Goal: Find specific page/section

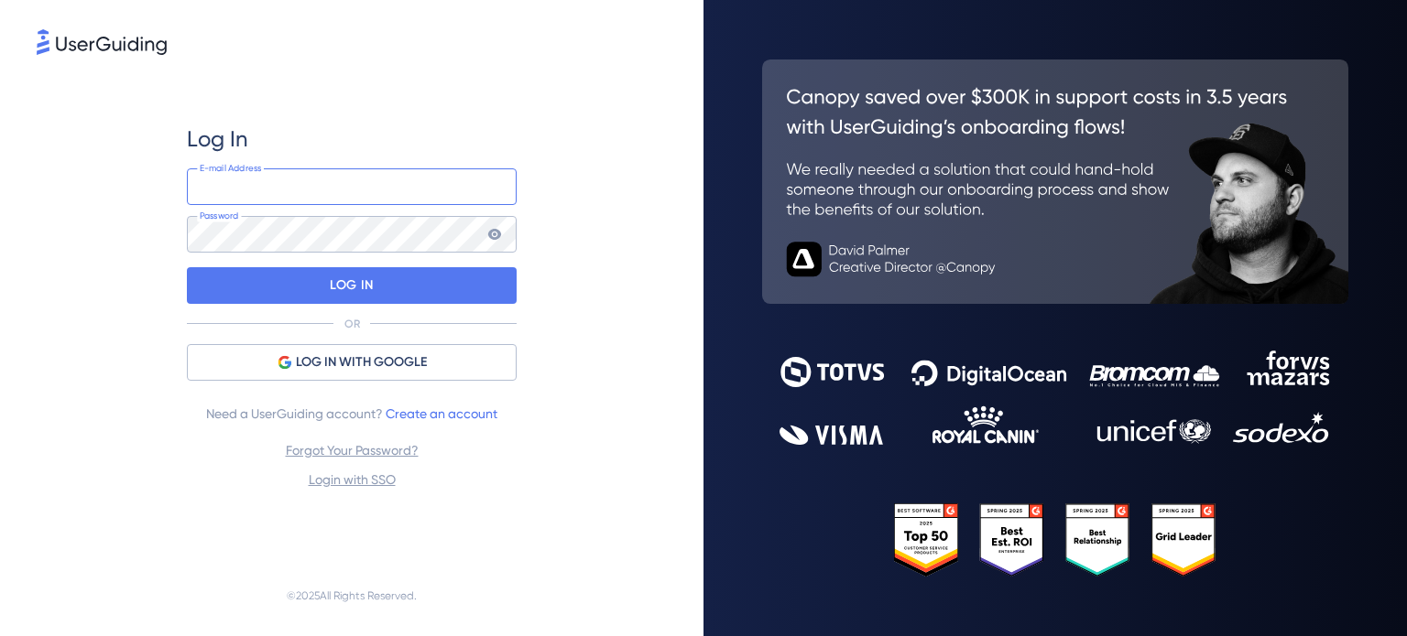
type input "[PERSON_NAME][EMAIL_ADDRESS][PERSON_NAME][DOMAIN_NAME]"
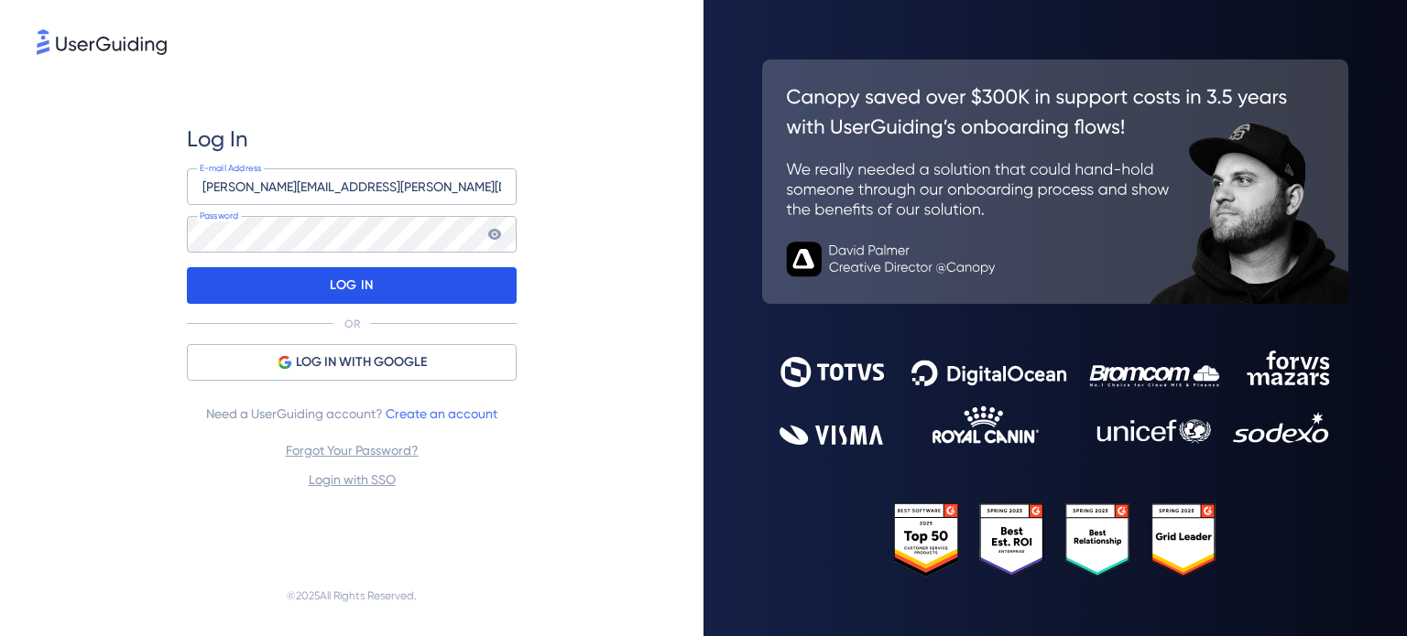
click at [331, 288] on p "LOG IN" at bounding box center [351, 285] width 43 height 29
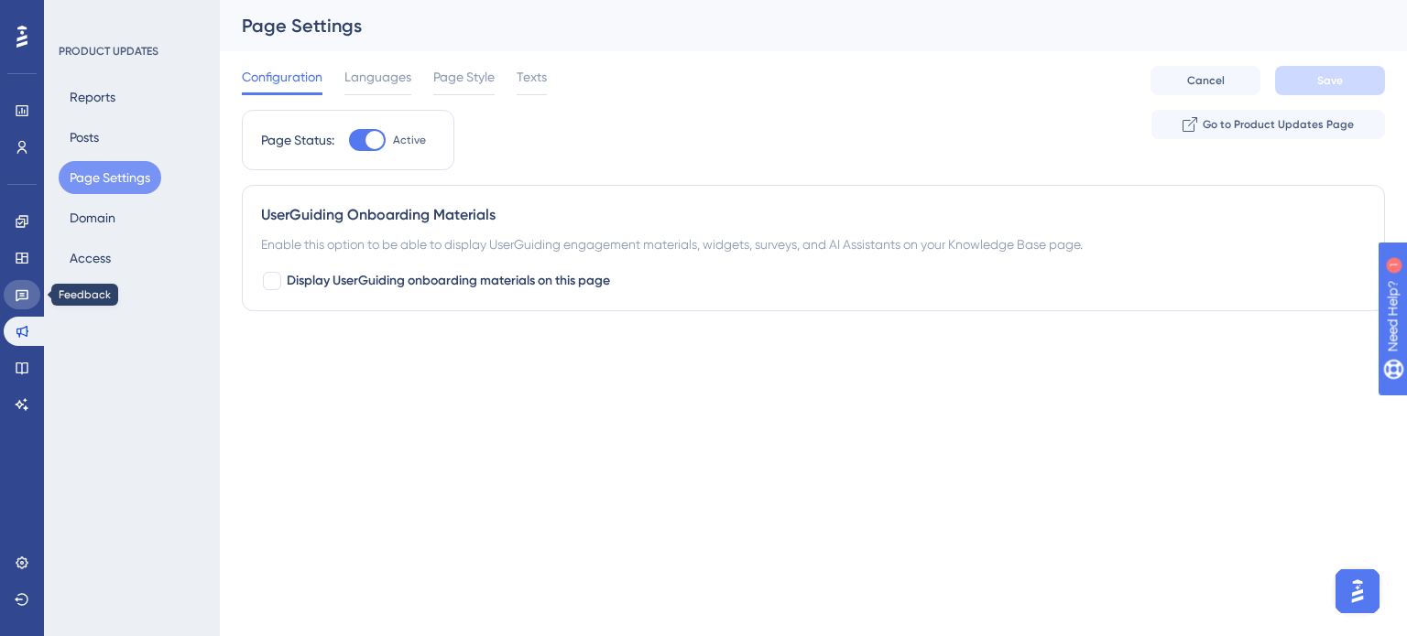
click at [23, 289] on icon at bounding box center [22, 295] width 15 height 15
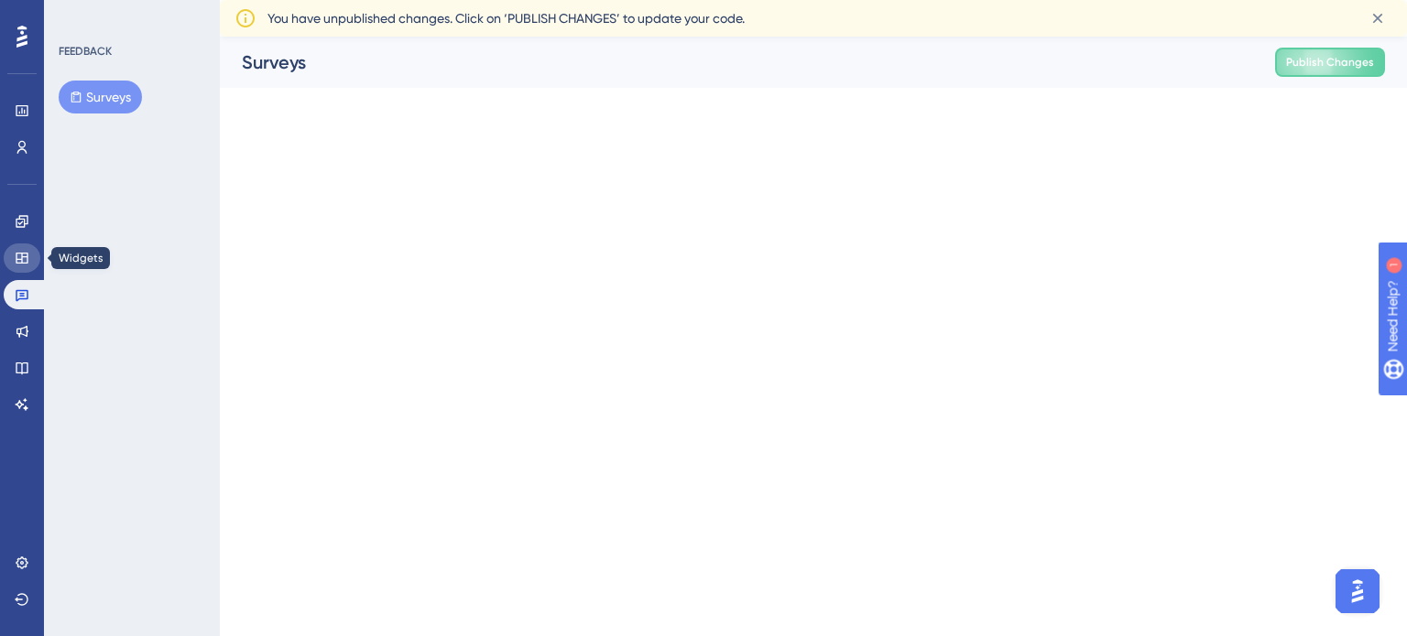
click at [26, 253] on icon at bounding box center [22, 258] width 12 height 11
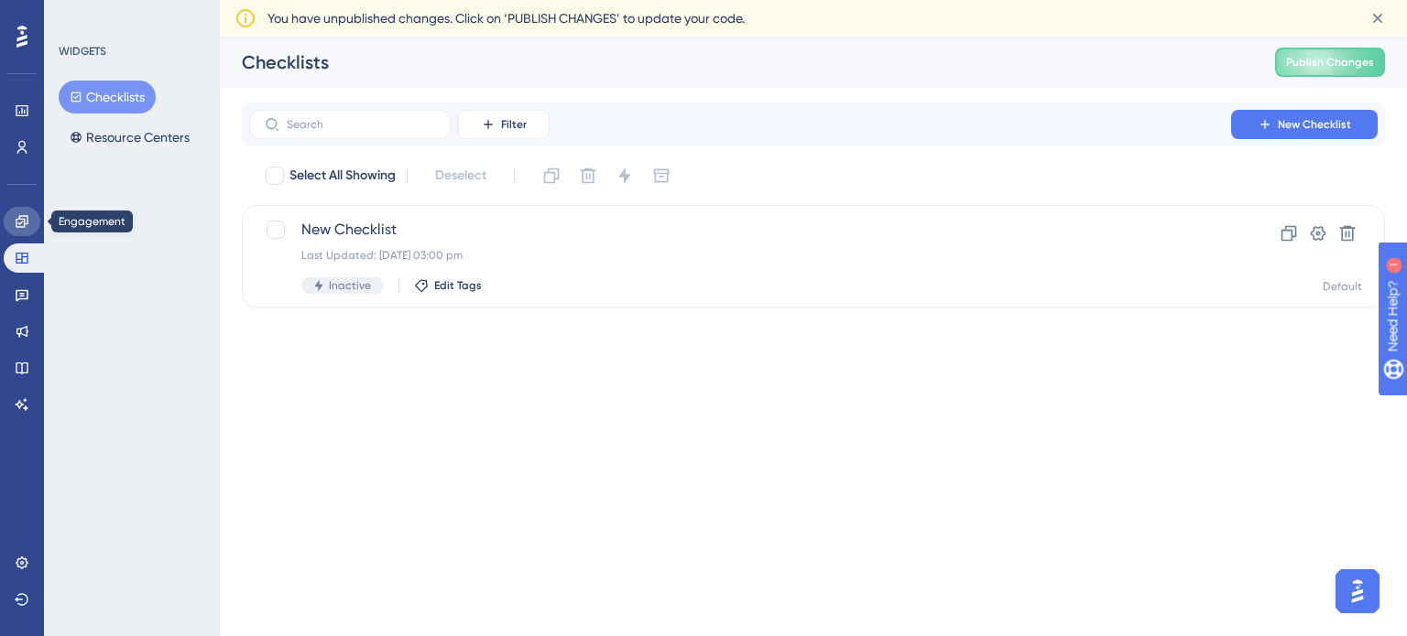
click at [26, 223] on icon at bounding box center [22, 221] width 15 height 15
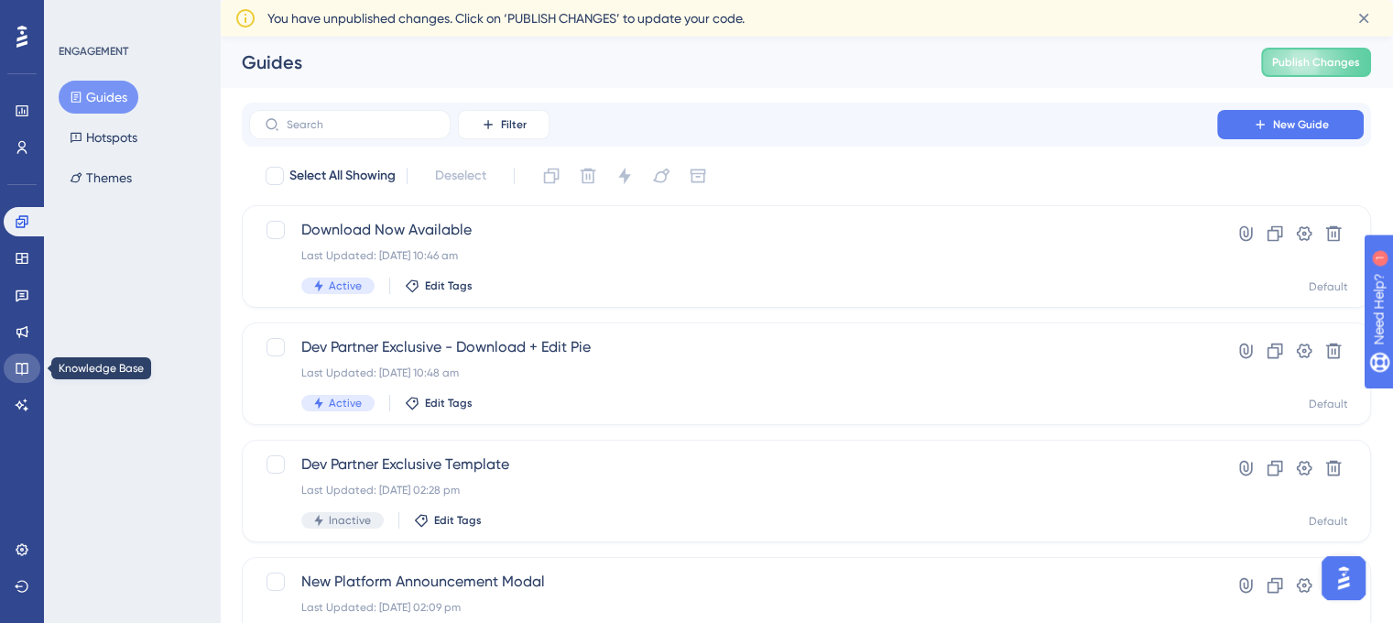
click at [20, 369] on icon at bounding box center [22, 368] width 15 height 15
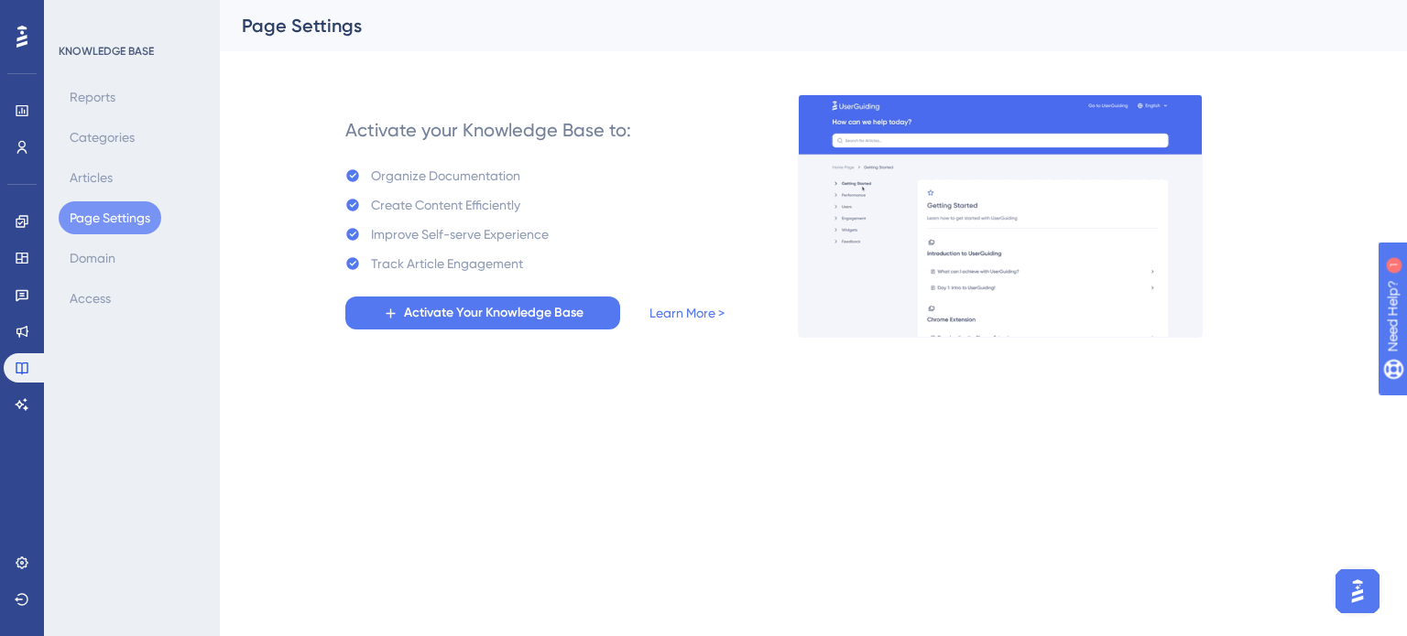
click at [140, 242] on div "Reports Categories Articles Page Settings Domain Access" at bounding box center [133, 198] width 148 height 234
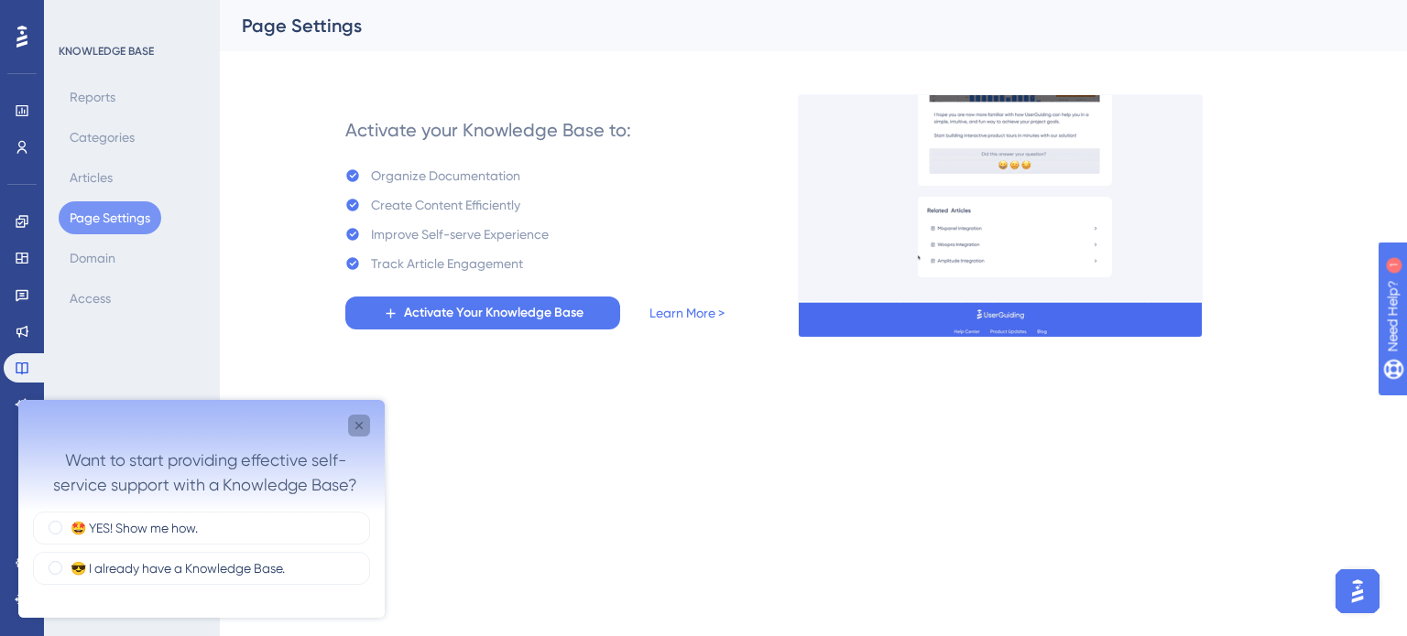
click at [359, 426] on icon "Close survey" at bounding box center [358, 425] width 7 height 7
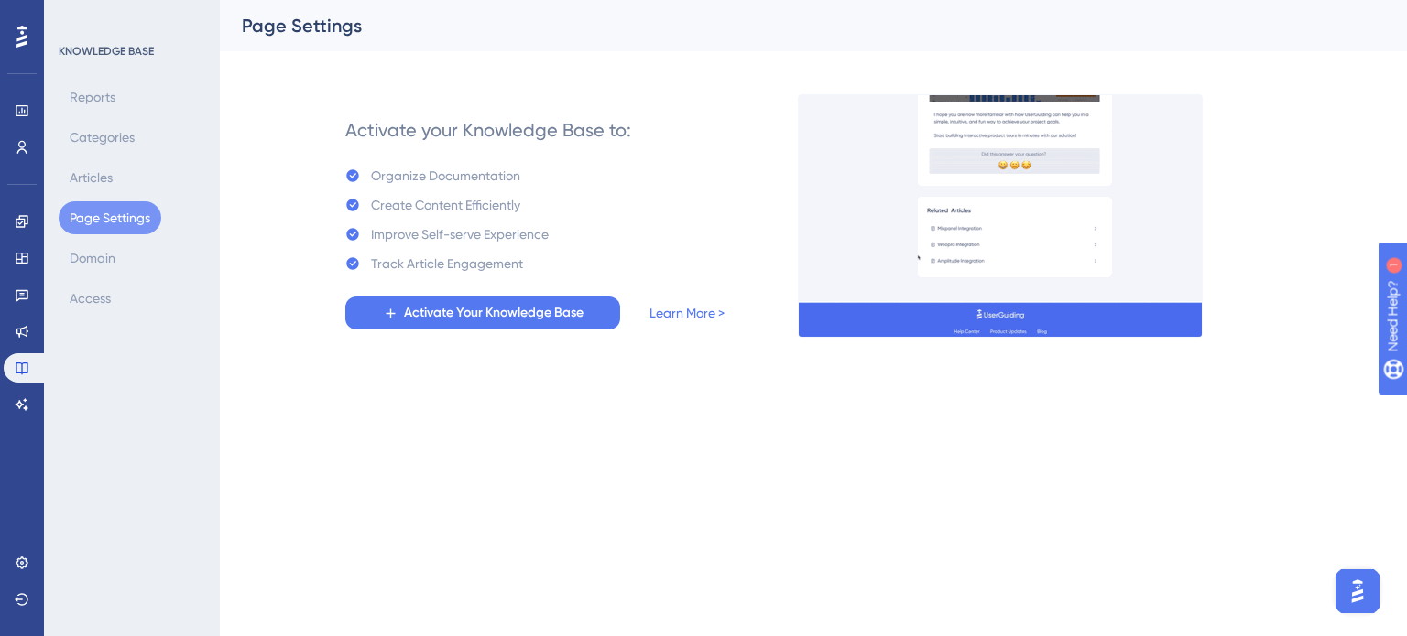
click at [17, 38] on icon at bounding box center [21, 37] width 11 height 22
click at [29, 406] on link at bounding box center [22, 404] width 37 height 29
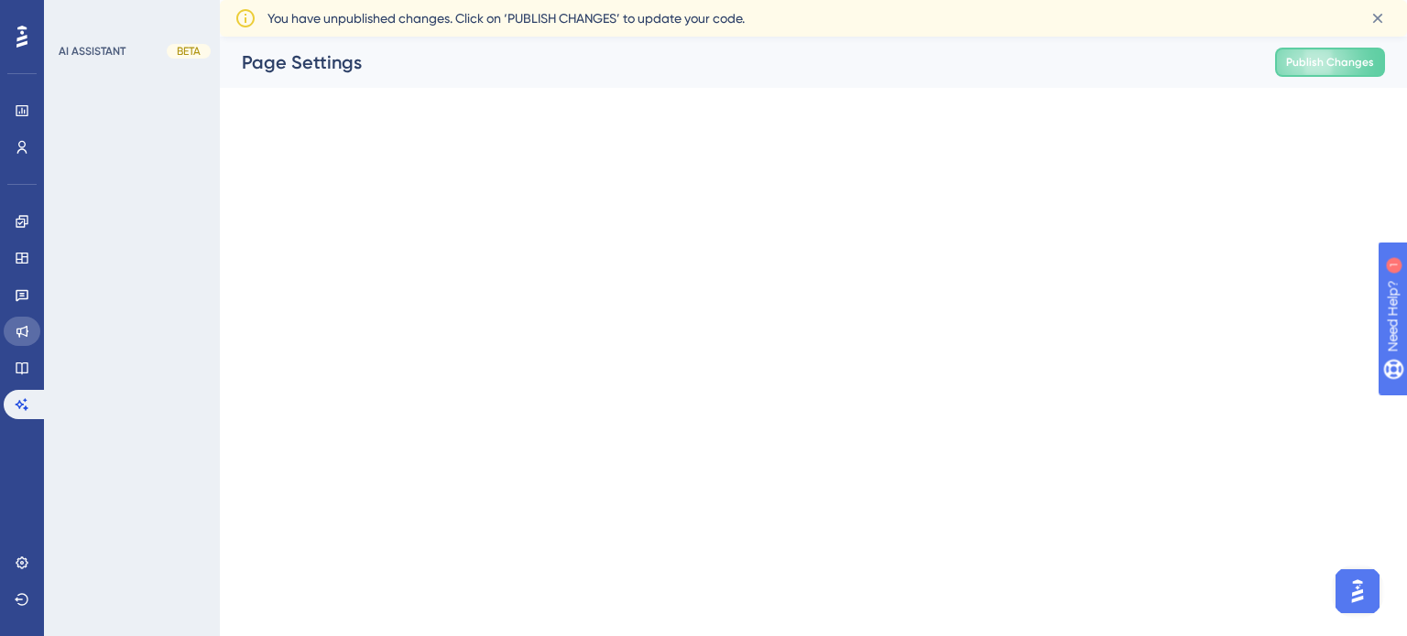
click at [24, 337] on icon at bounding box center [22, 331] width 15 height 15
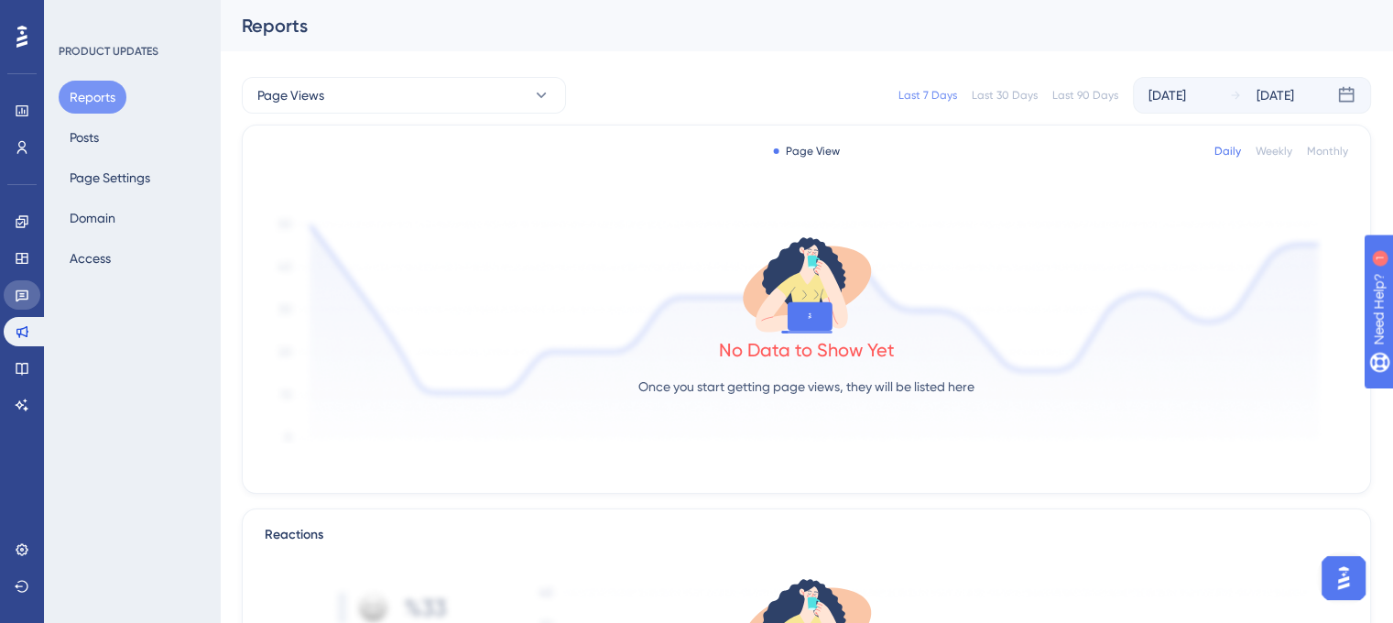
click at [21, 292] on icon at bounding box center [22, 295] width 15 height 15
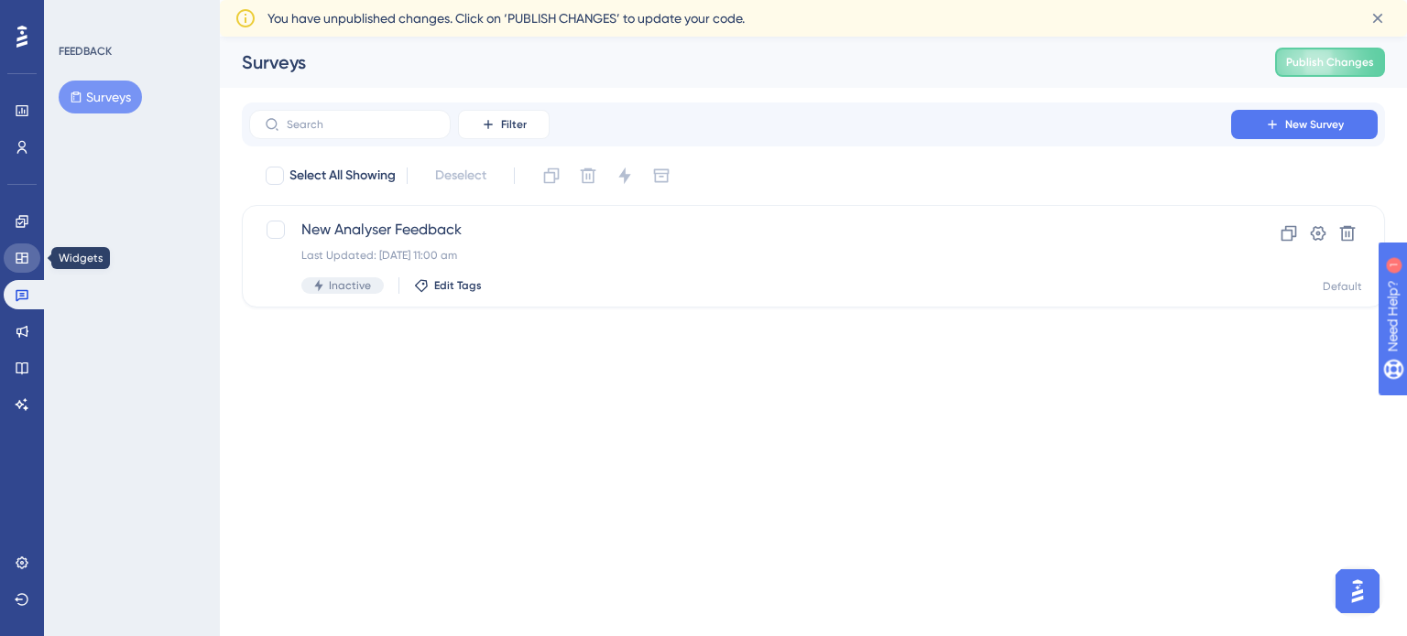
click at [18, 259] on icon at bounding box center [22, 258] width 12 height 11
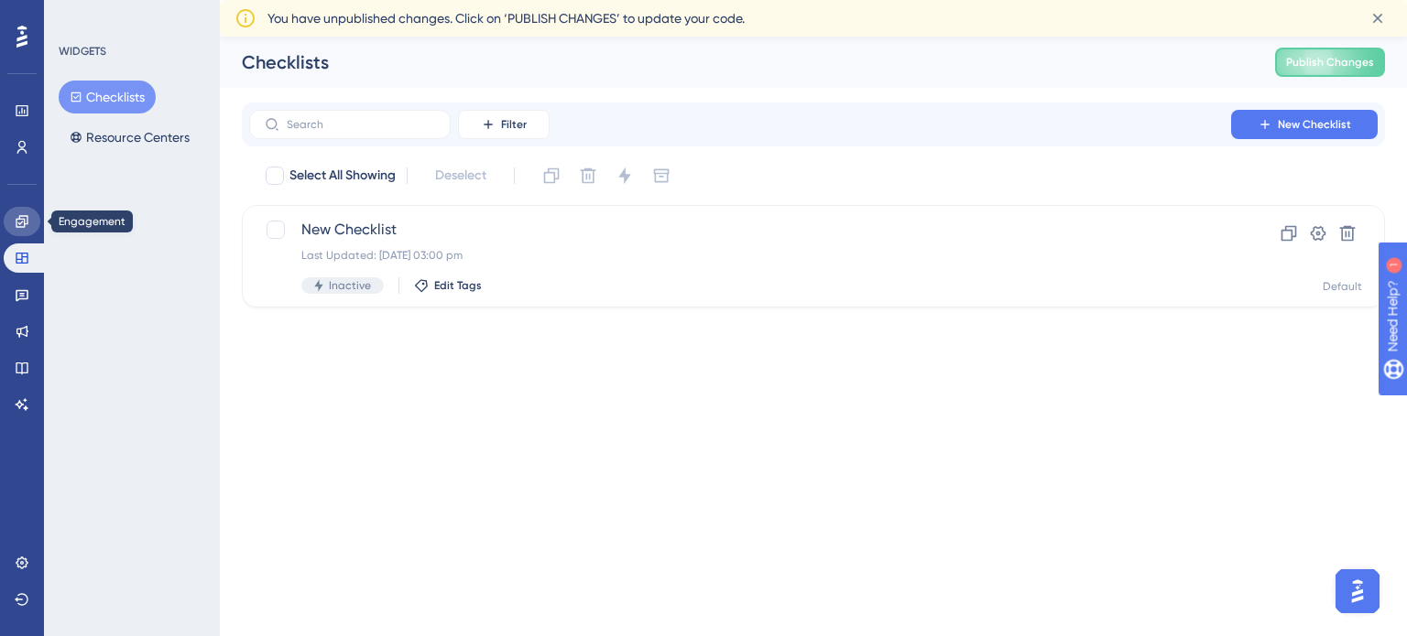
click at [15, 230] on link at bounding box center [22, 221] width 37 height 29
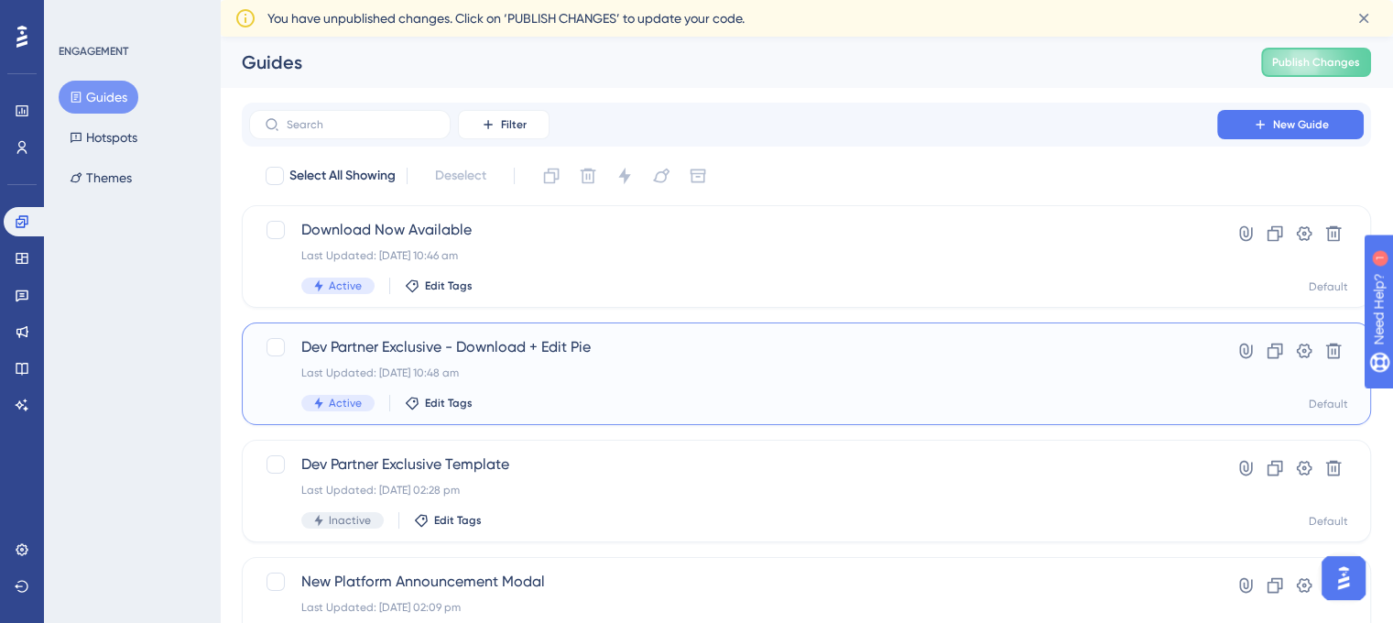
click at [572, 364] on div "Dev Partner Exclusive - Download + Edit Pie Last Updated: [DATE] 10:48 am Activ…" at bounding box center [733, 373] width 864 height 75
click at [832, 358] on div "Dev Partner Exclusive - Download + Edit Pie Last Updated: [DATE] 10:48 am Activ…" at bounding box center [733, 373] width 864 height 75
